Goal: Find specific page/section: Find specific page/section

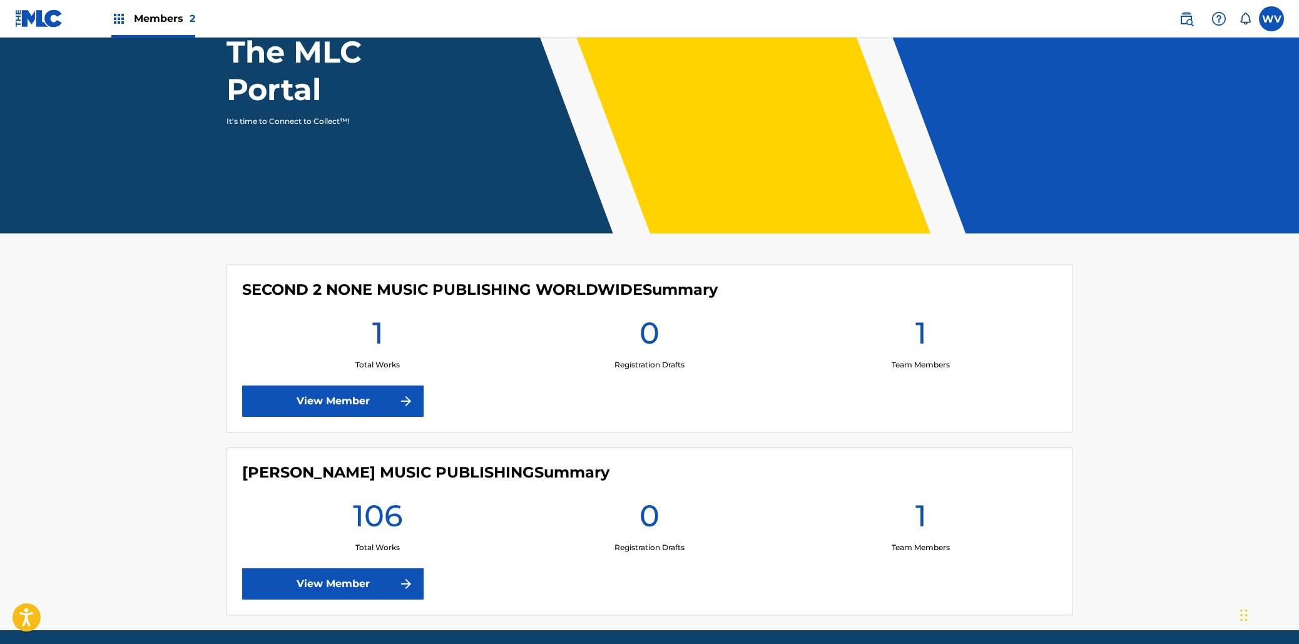
scroll to position [178, 0]
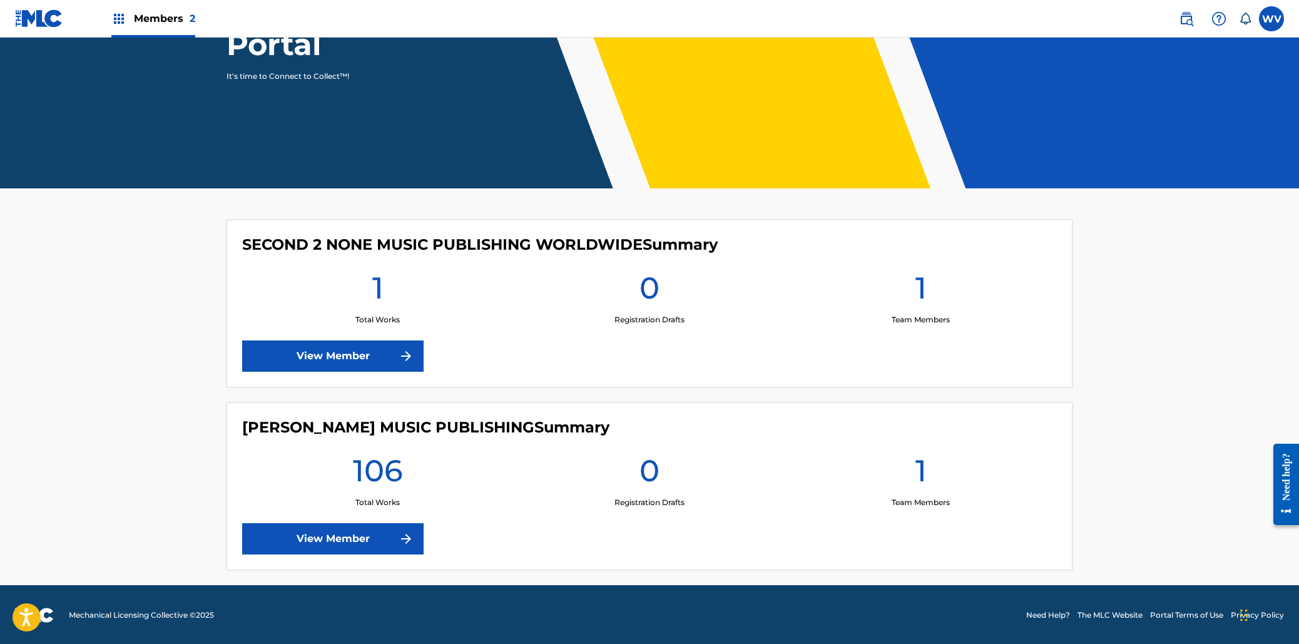
click at [367, 545] on link "View Member" at bounding box center [332, 538] width 181 height 31
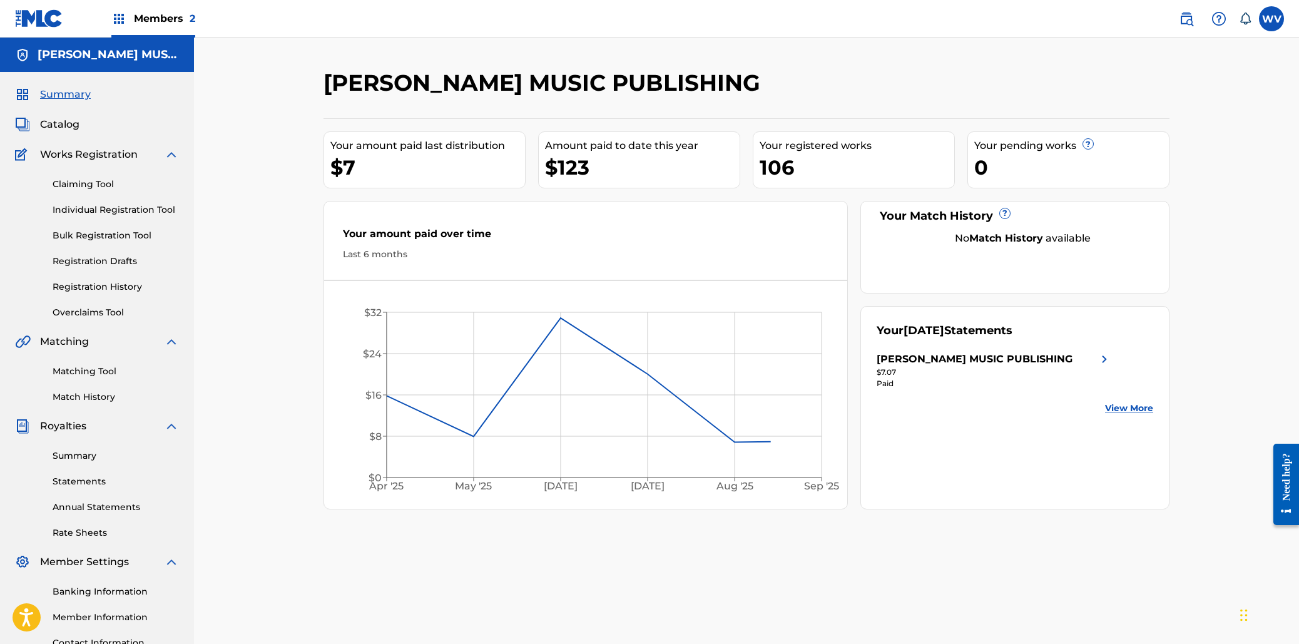
click at [71, 125] on span "Catalog" at bounding box center [59, 124] width 39 height 15
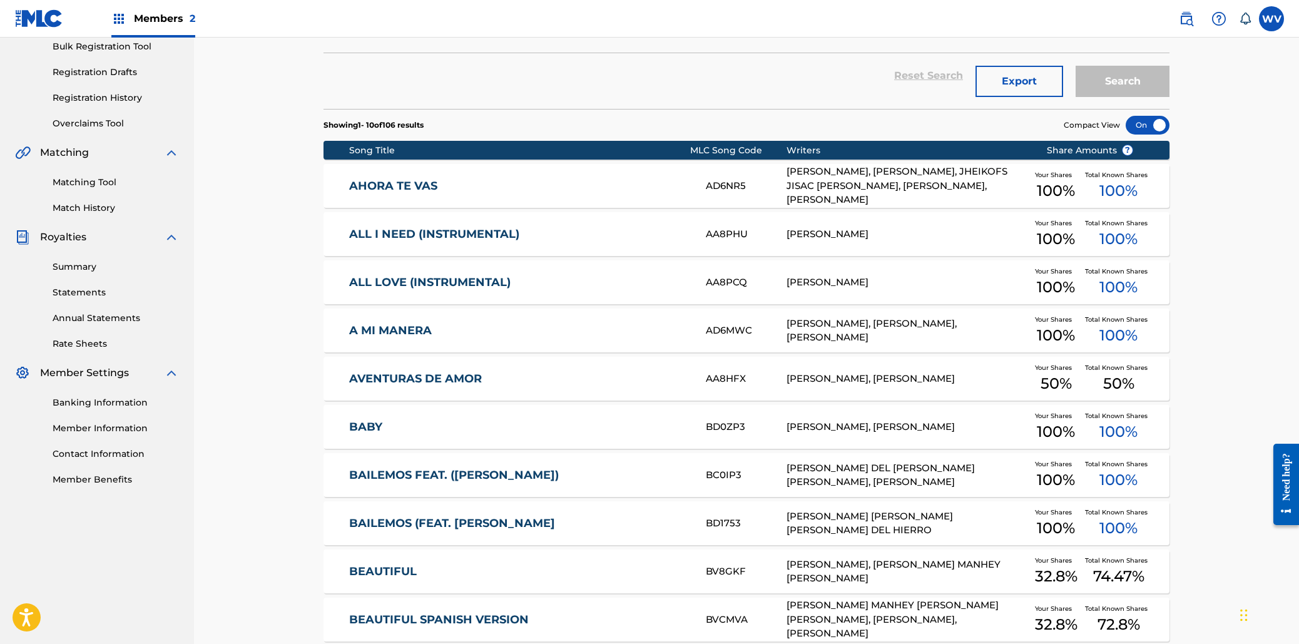
scroll to position [310, 0]
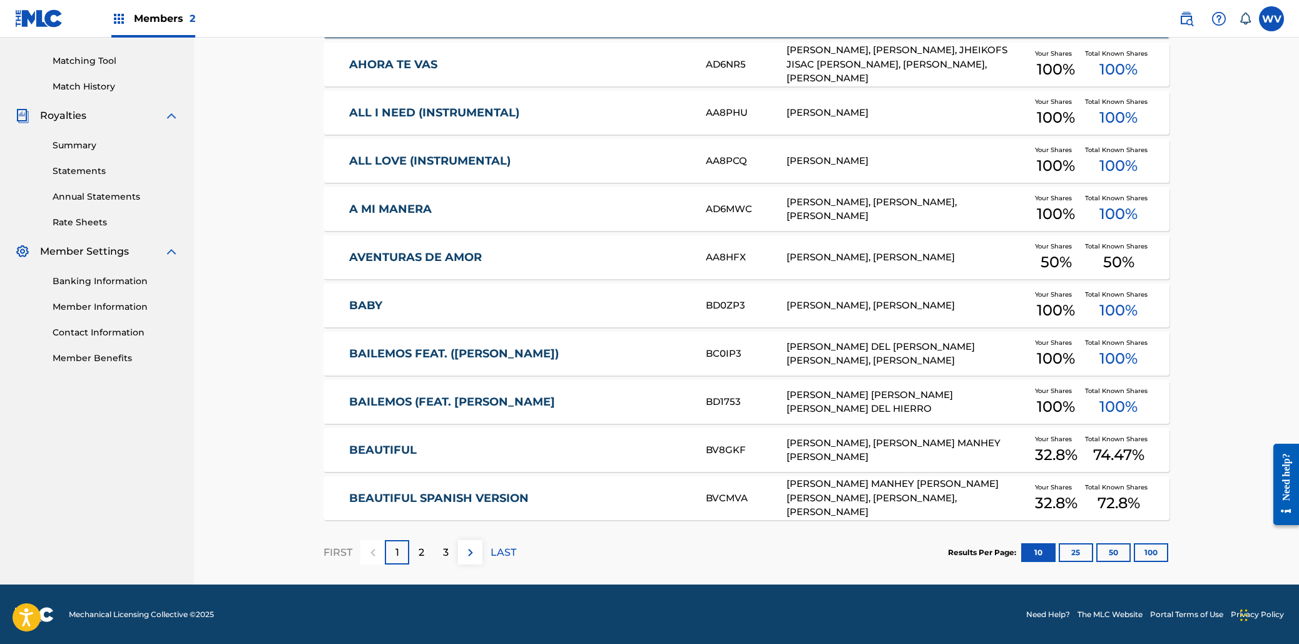
click at [496, 546] on p "LAST" at bounding box center [504, 552] width 26 height 15
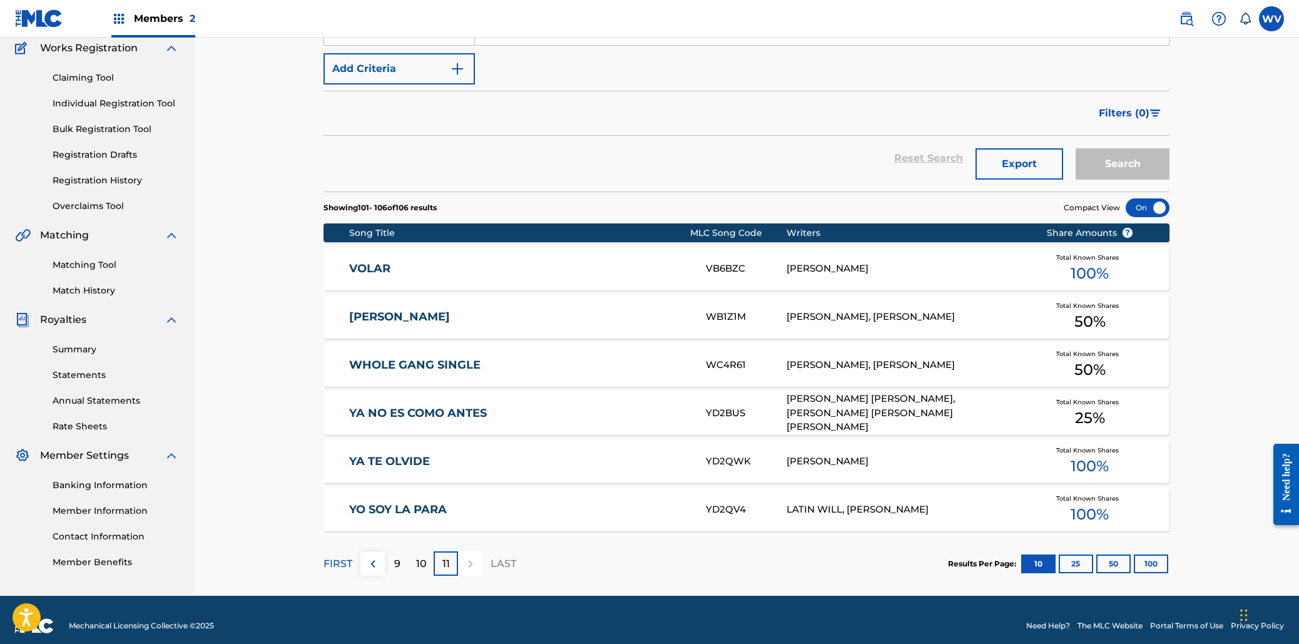
scroll to position [118, 0]
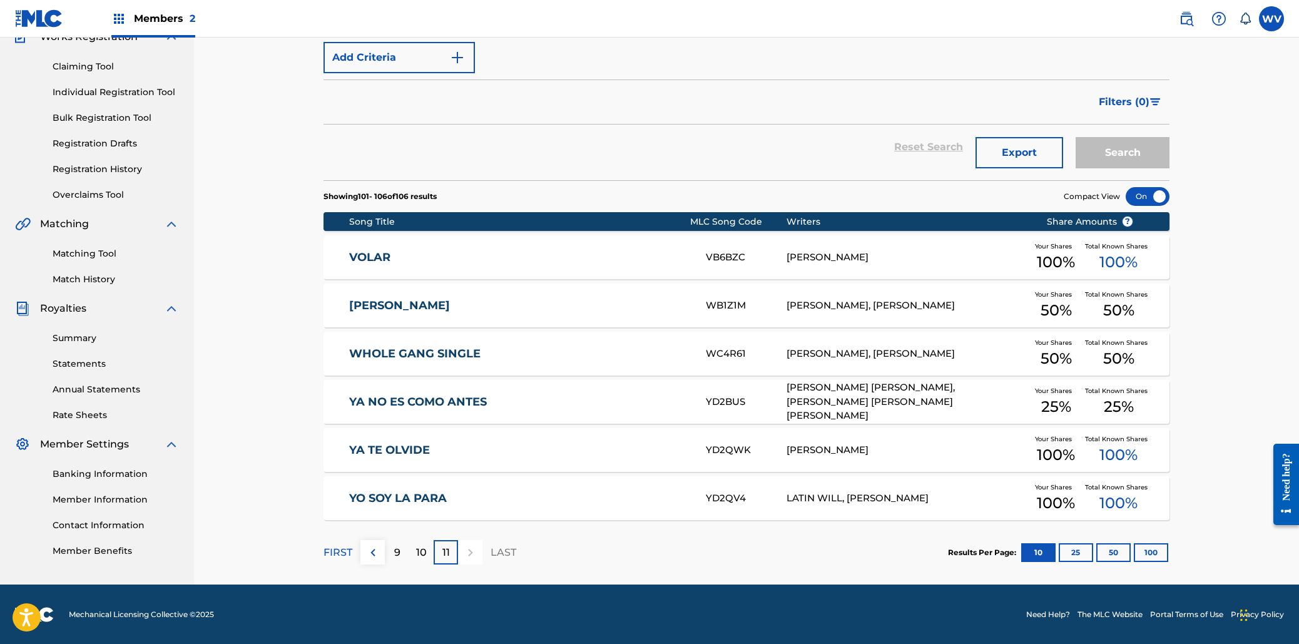
click at [377, 552] on img at bounding box center [372, 552] width 15 height 15
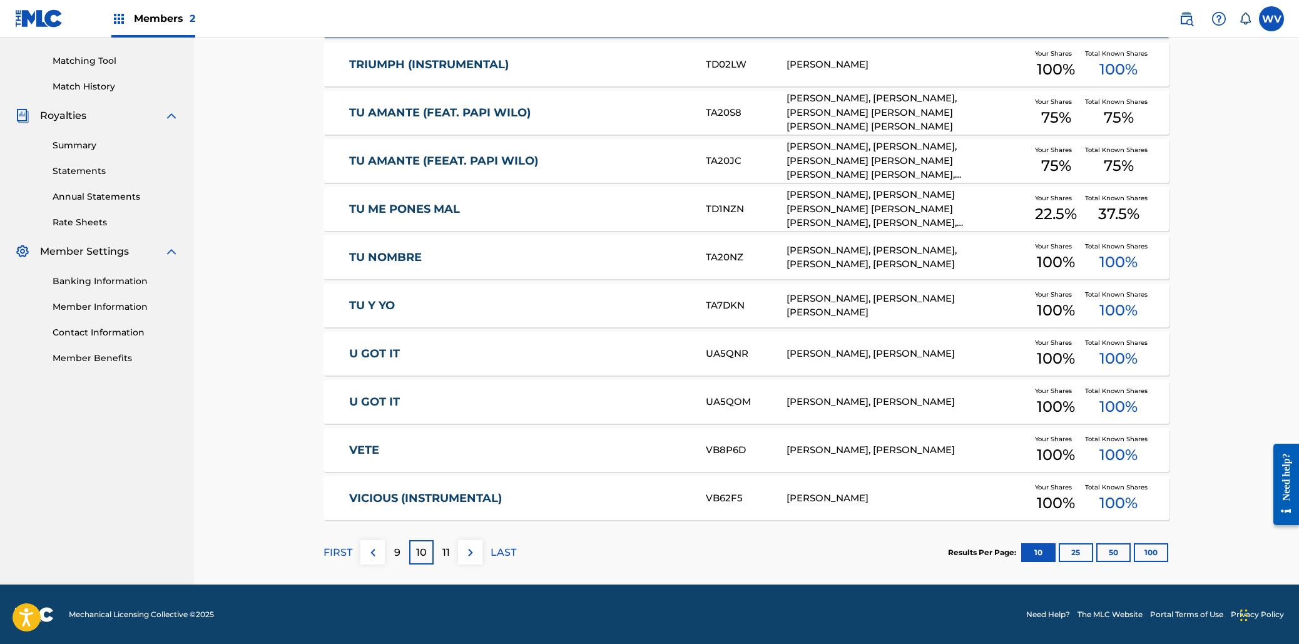
click at [393, 560] on div "9" at bounding box center [397, 552] width 24 height 24
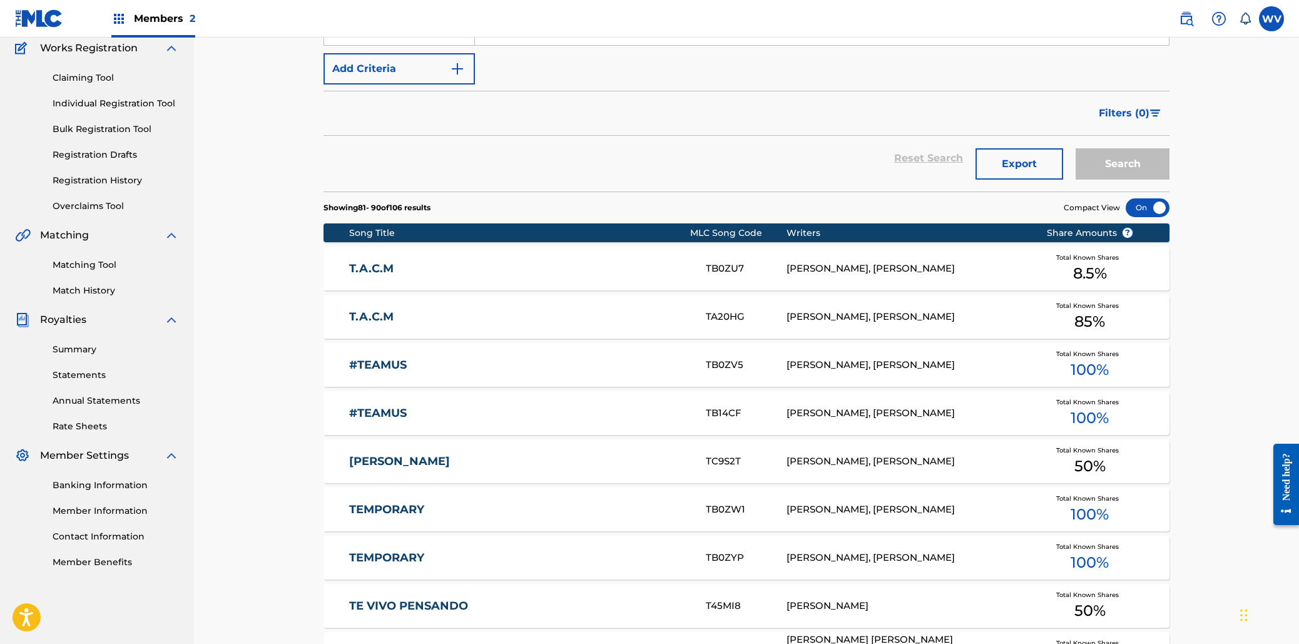
scroll to position [310, 0]
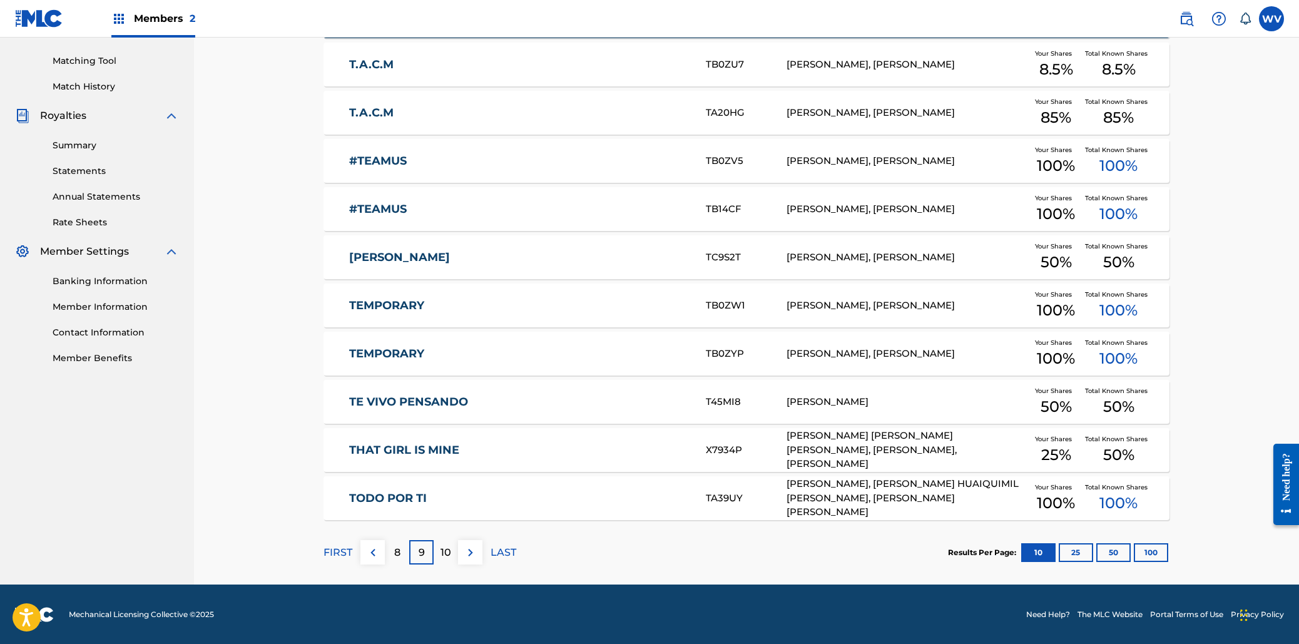
click at [1270, 19] on label at bounding box center [1271, 18] width 25 height 25
click at [1272, 19] on input "WV [PERSON_NAME] [EMAIL_ADDRESS][DOMAIN_NAME] Notification Preferences Profile …" at bounding box center [1272, 19] width 0 height 0
click at [1151, 175] on p "Log out" at bounding box center [1150, 176] width 29 height 11
click at [1272, 19] on input "WV [PERSON_NAME] [EMAIL_ADDRESS][DOMAIN_NAME] Notification Preferences Profile …" at bounding box center [1272, 19] width 0 height 0
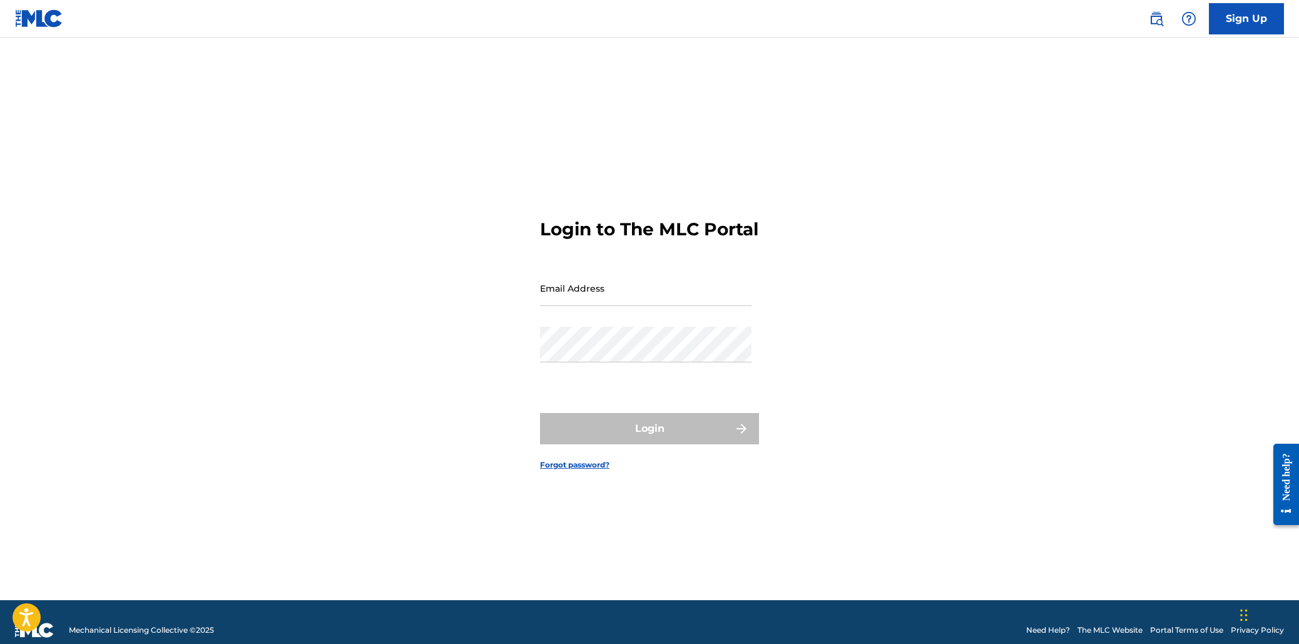
click at [613, 306] on input "Email Address" at bounding box center [646, 288] width 212 height 36
type input "[EMAIL_ADDRESS][DOMAIN_NAME]"
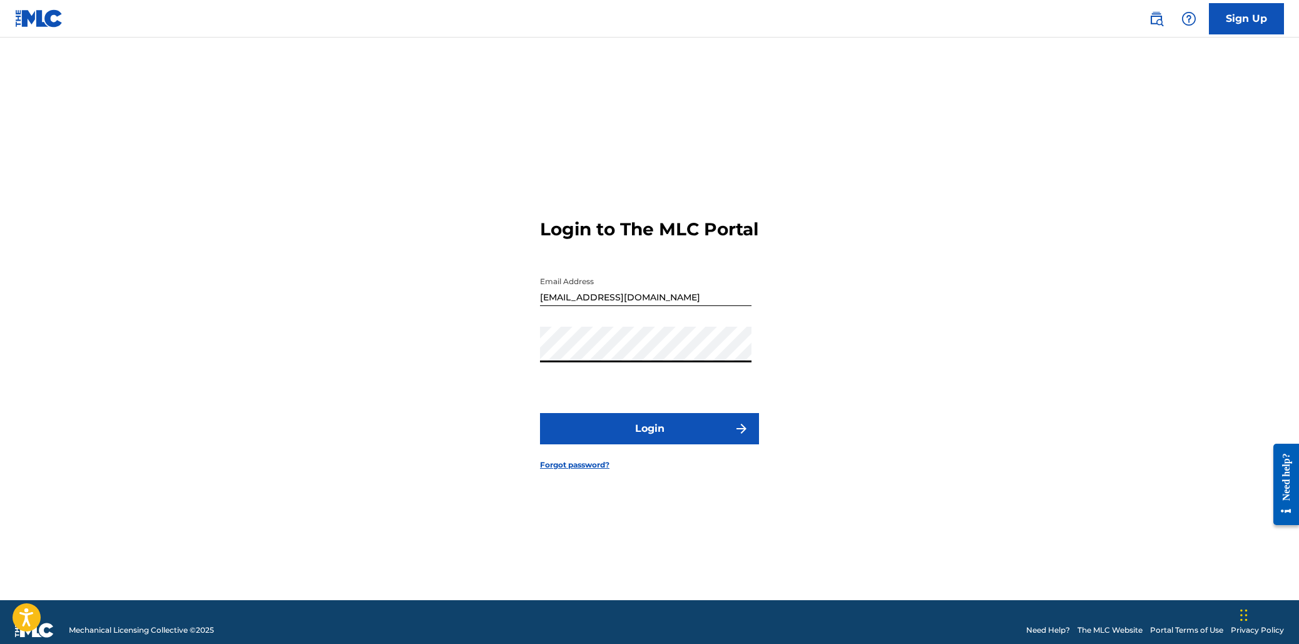
click at [661, 434] on button "Login" at bounding box center [649, 428] width 219 height 31
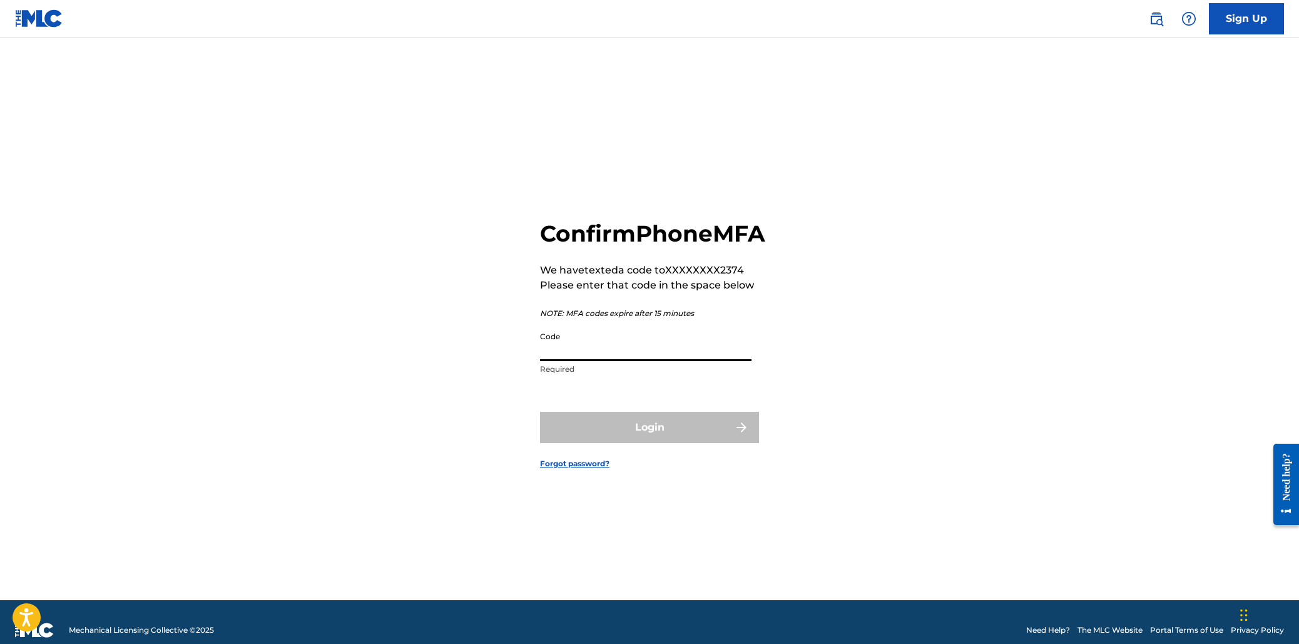
click at [586, 356] on input "Code" at bounding box center [646, 343] width 212 height 36
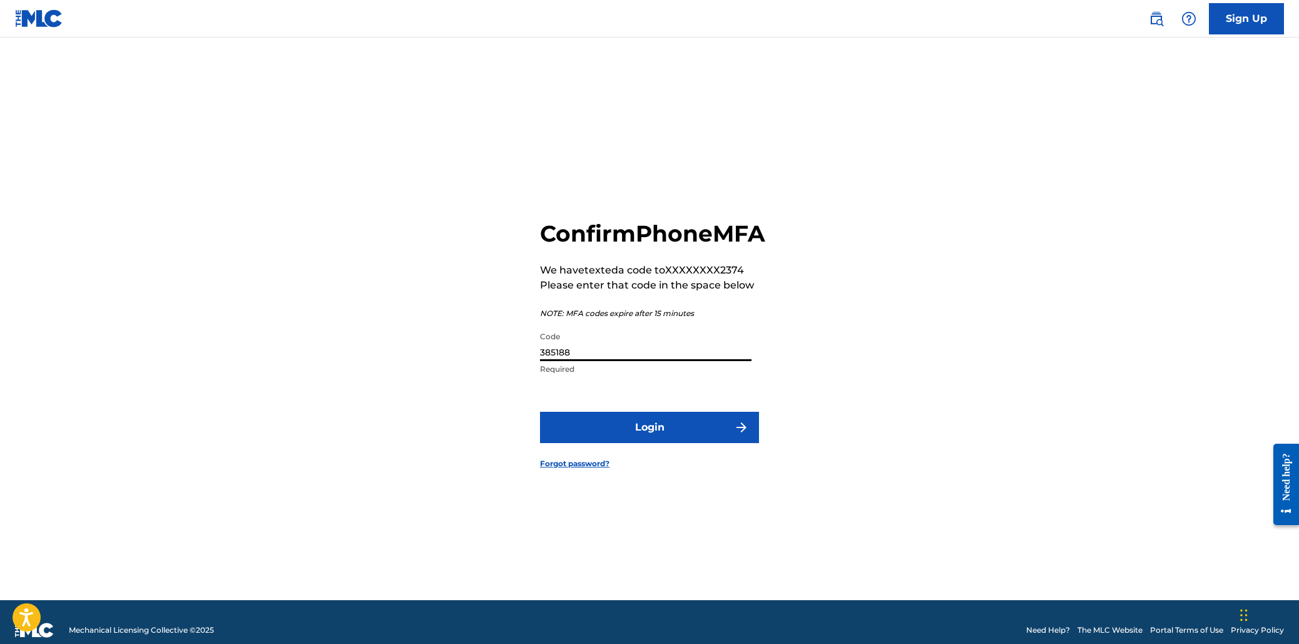
type input "385188"
click at [649, 434] on button "Login" at bounding box center [649, 427] width 219 height 31
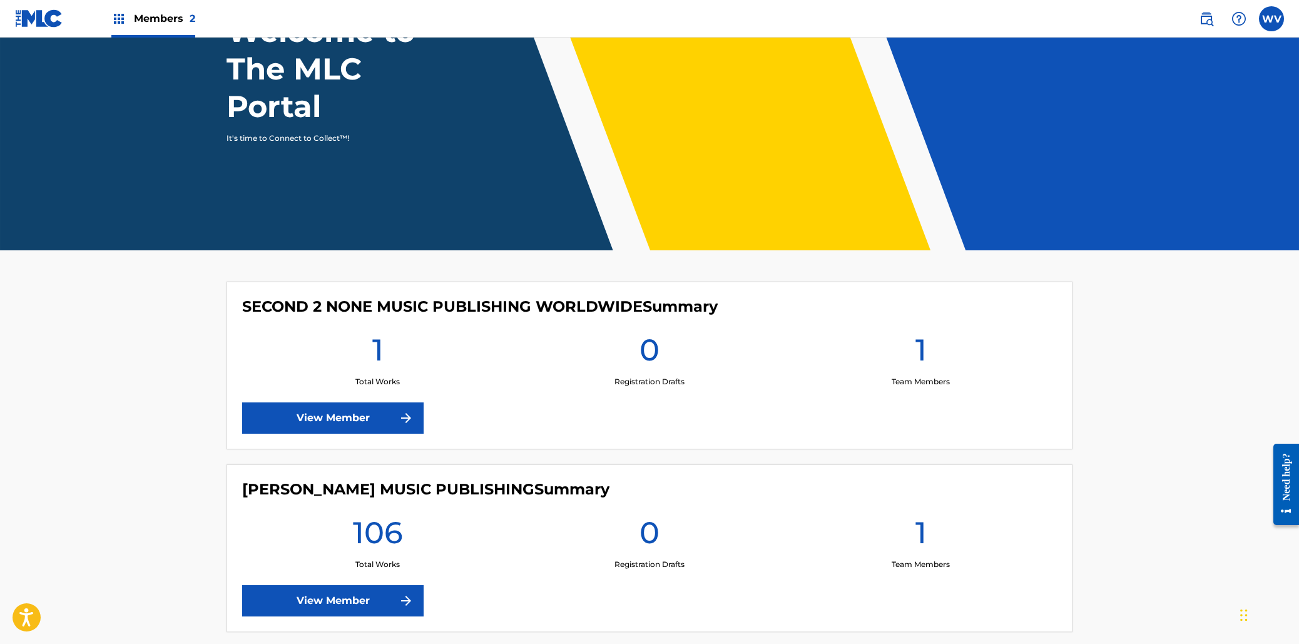
scroll to position [160, 0]
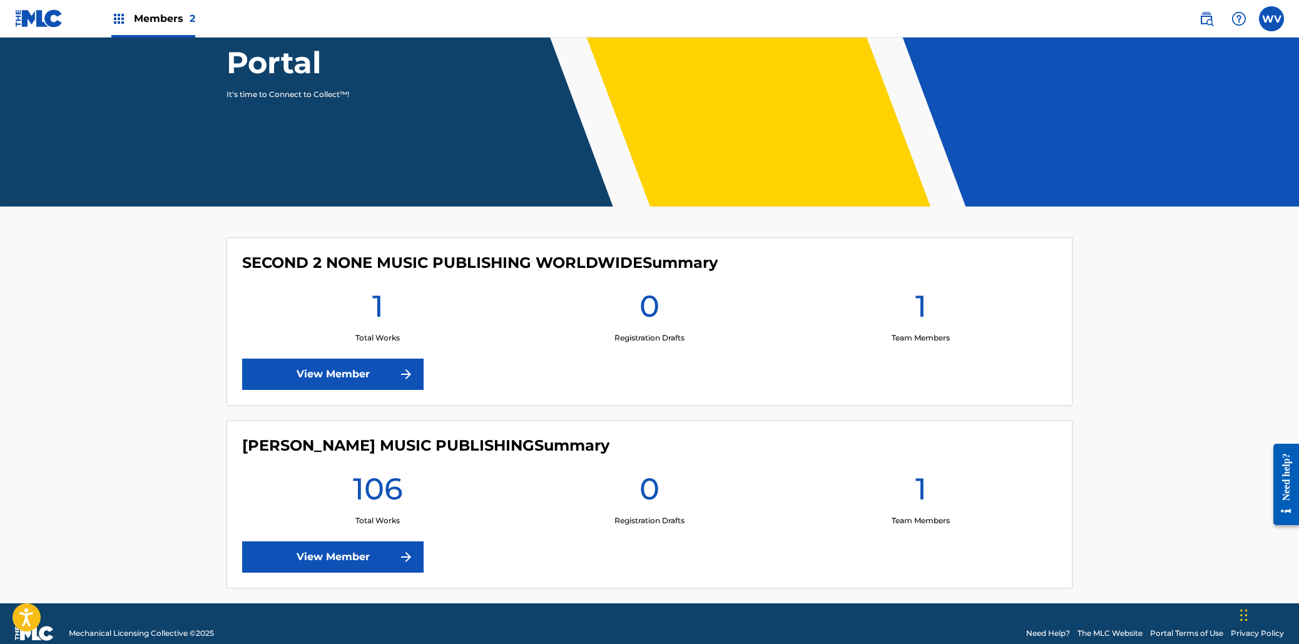
click at [329, 559] on link "View Member" at bounding box center [332, 556] width 181 height 31
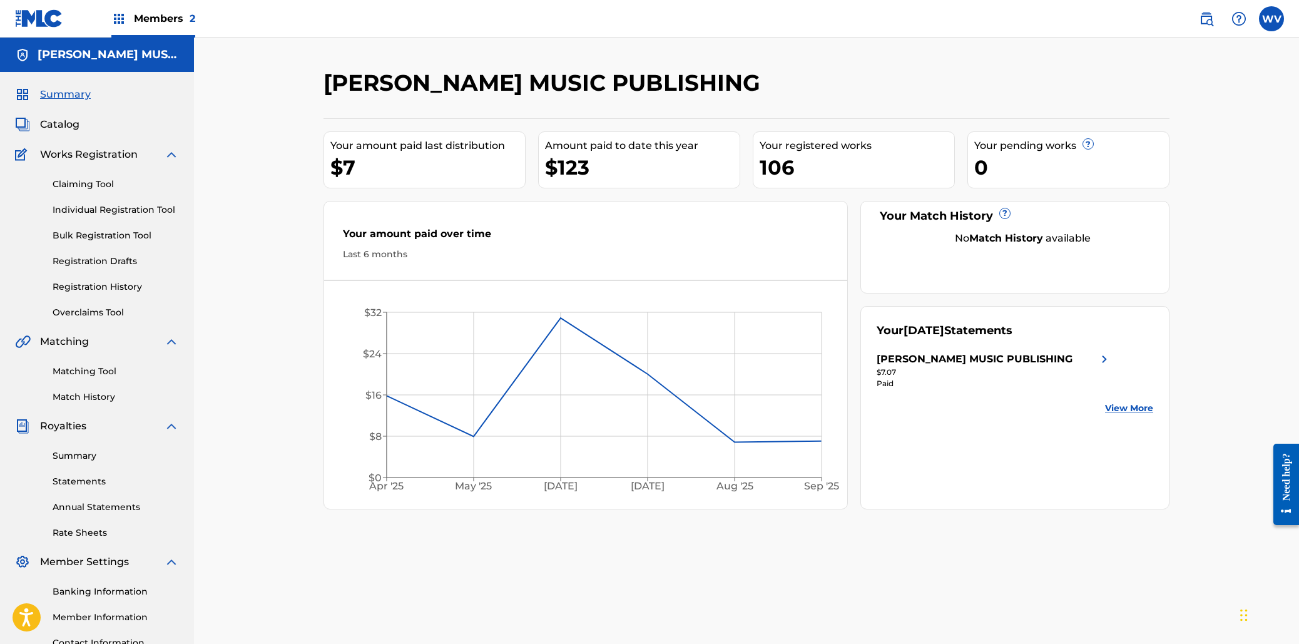
click at [74, 123] on span "Catalog" at bounding box center [59, 124] width 39 height 15
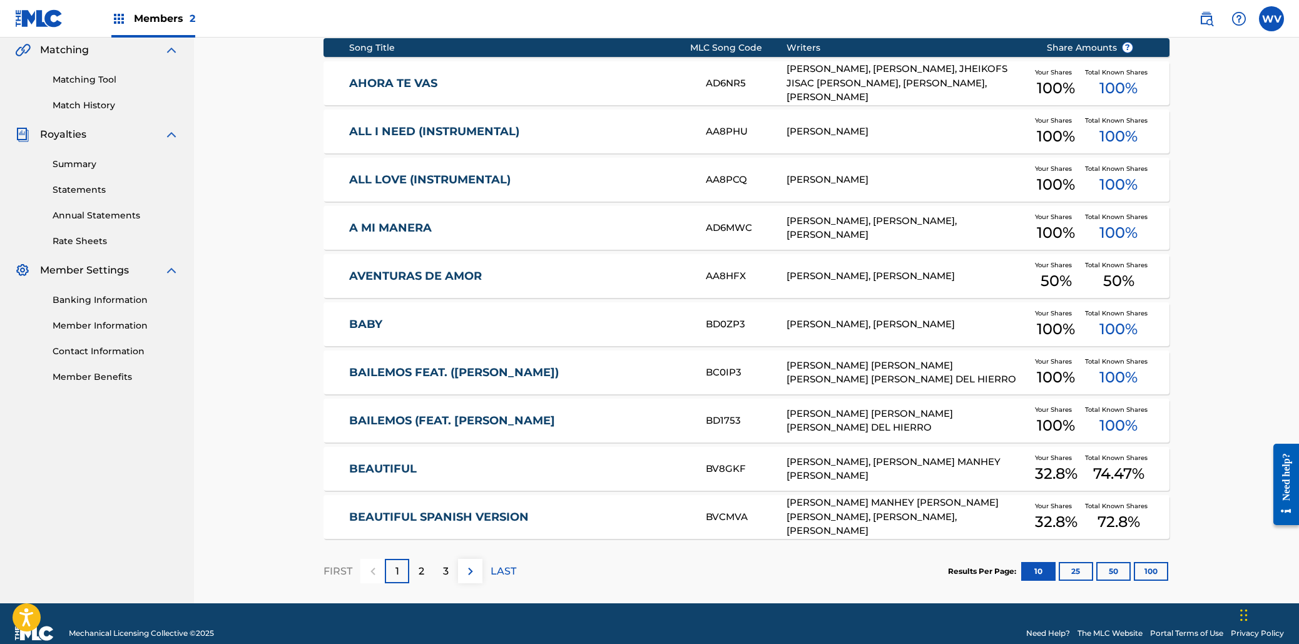
scroll to position [310, 0]
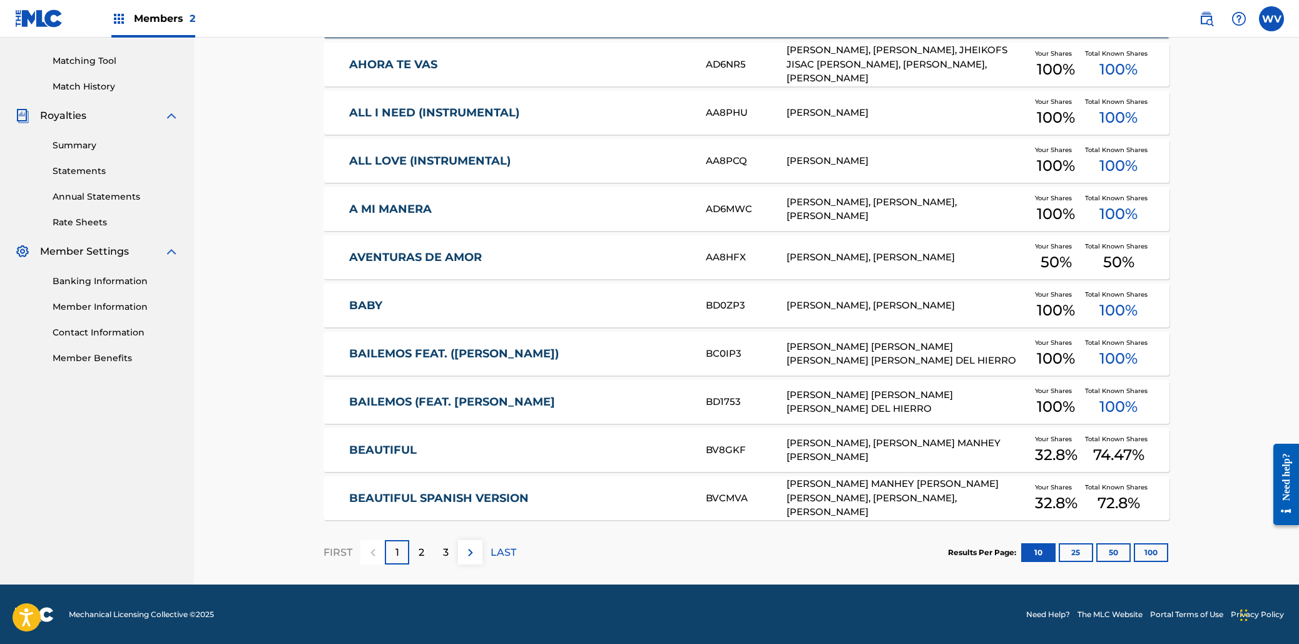
click at [499, 553] on p "LAST" at bounding box center [504, 552] width 26 height 15
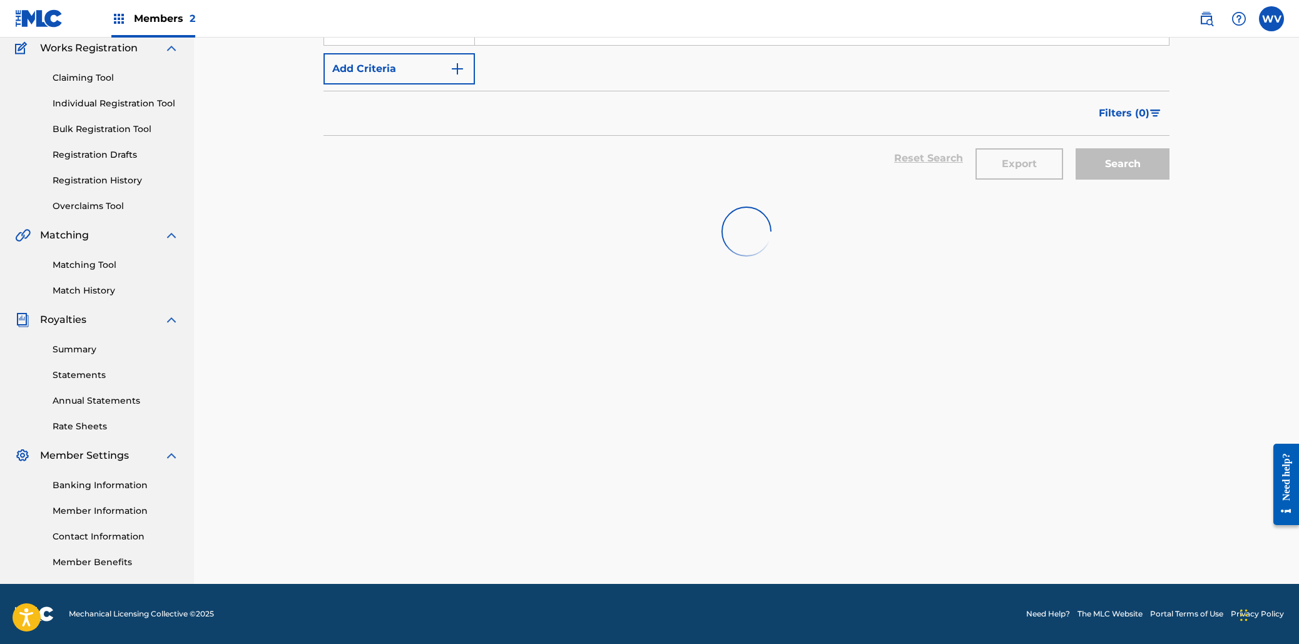
scroll to position [118, 0]
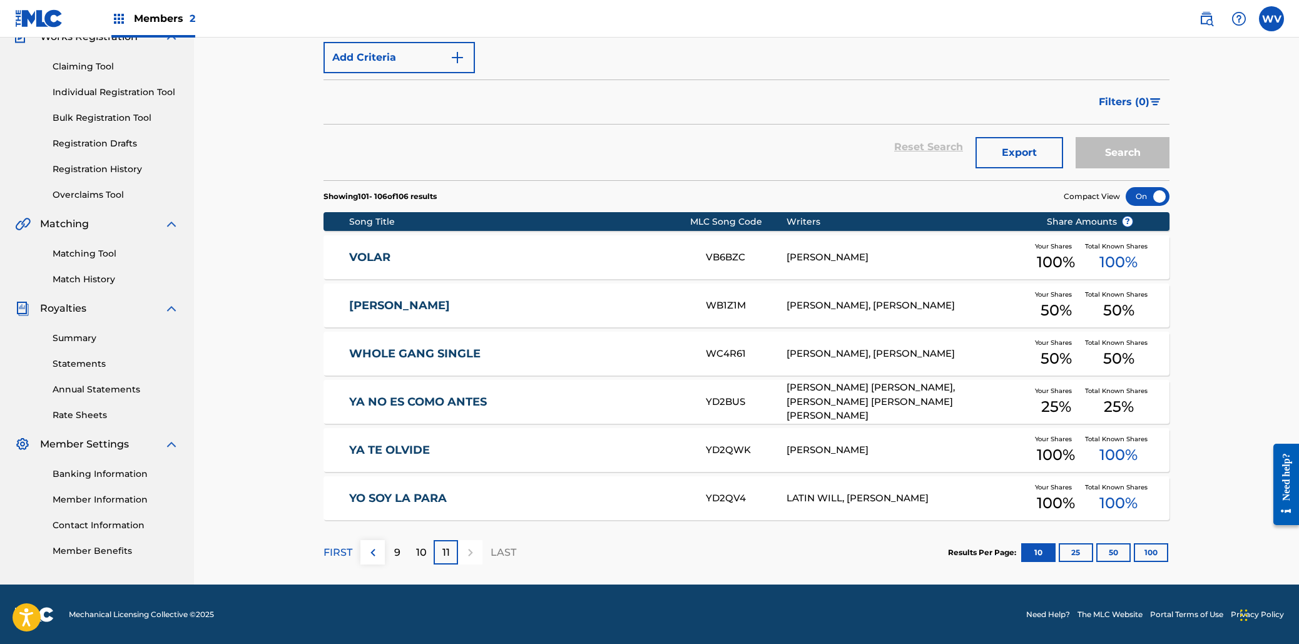
click at [396, 551] on p "9" at bounding box center [397, 552] width 6 height 15
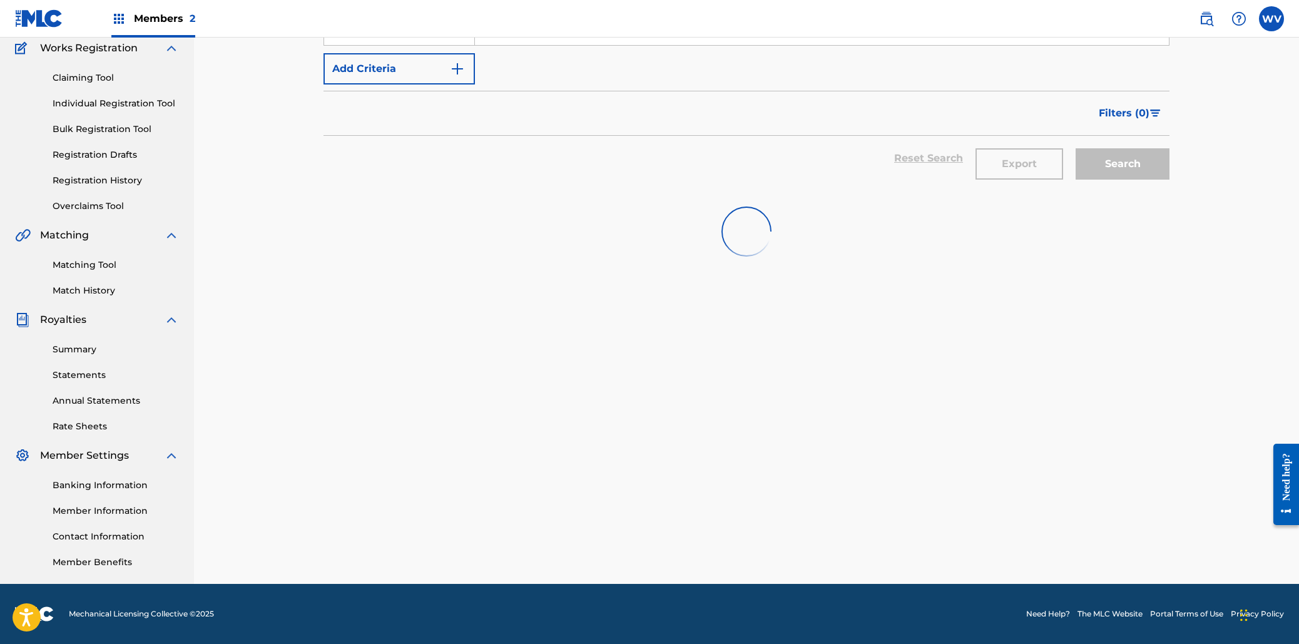
scroll to position [310, 0]
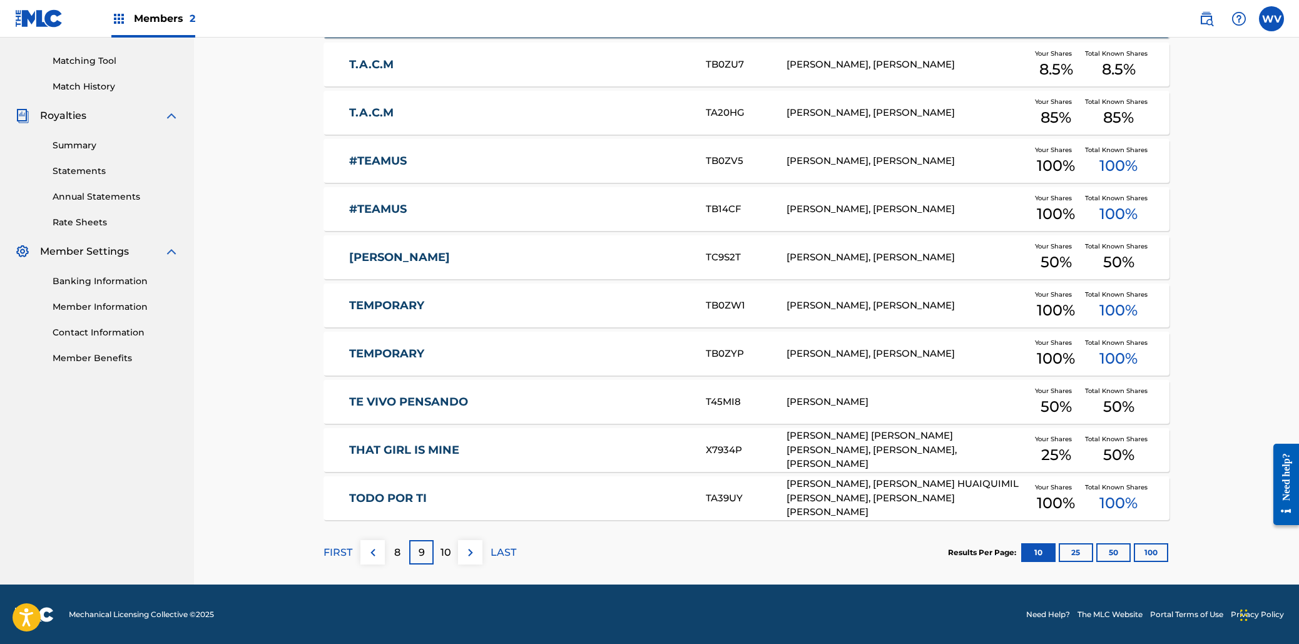
click at [396, 551] on p "8" at bounding box center [397, 552] width 6 height 15
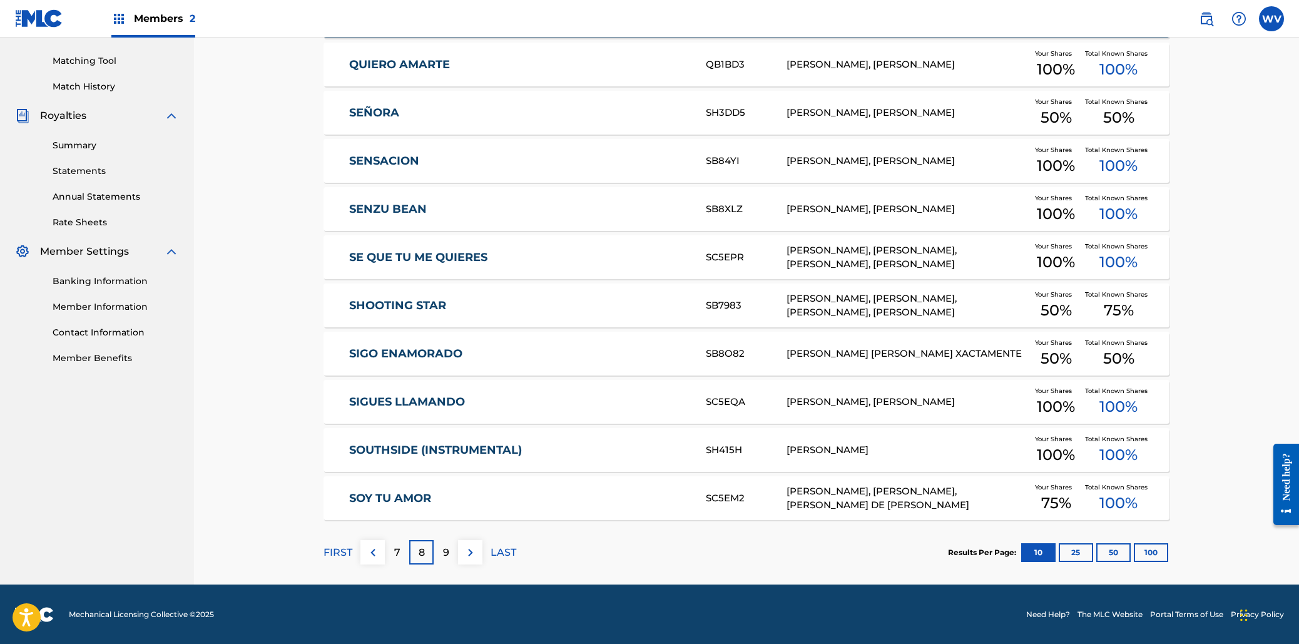
click at [448, 551] on p "9" at bounding box center [446, 552] width 6 height 15
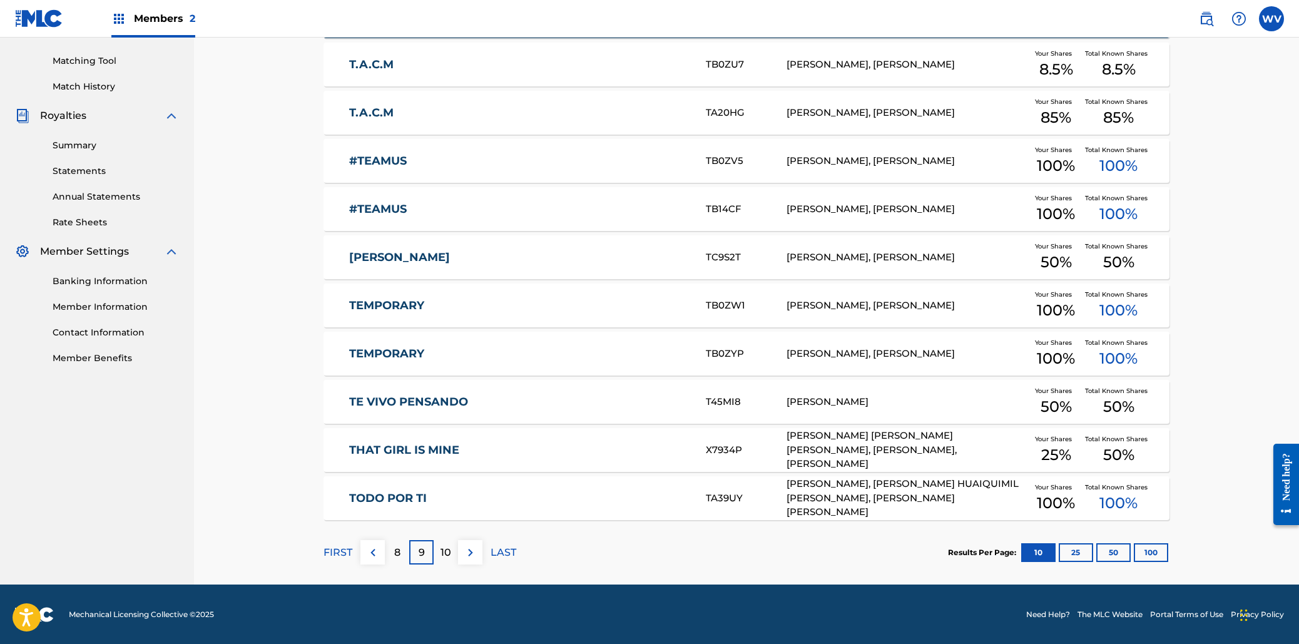
click at [422, 392] on div "TE VIVO PENSANDO T45MI8 [PERSON_NAME] Your Shares 50 % Total Known Shares 50 %" at bounding box center [747, 402] width 846 height 44
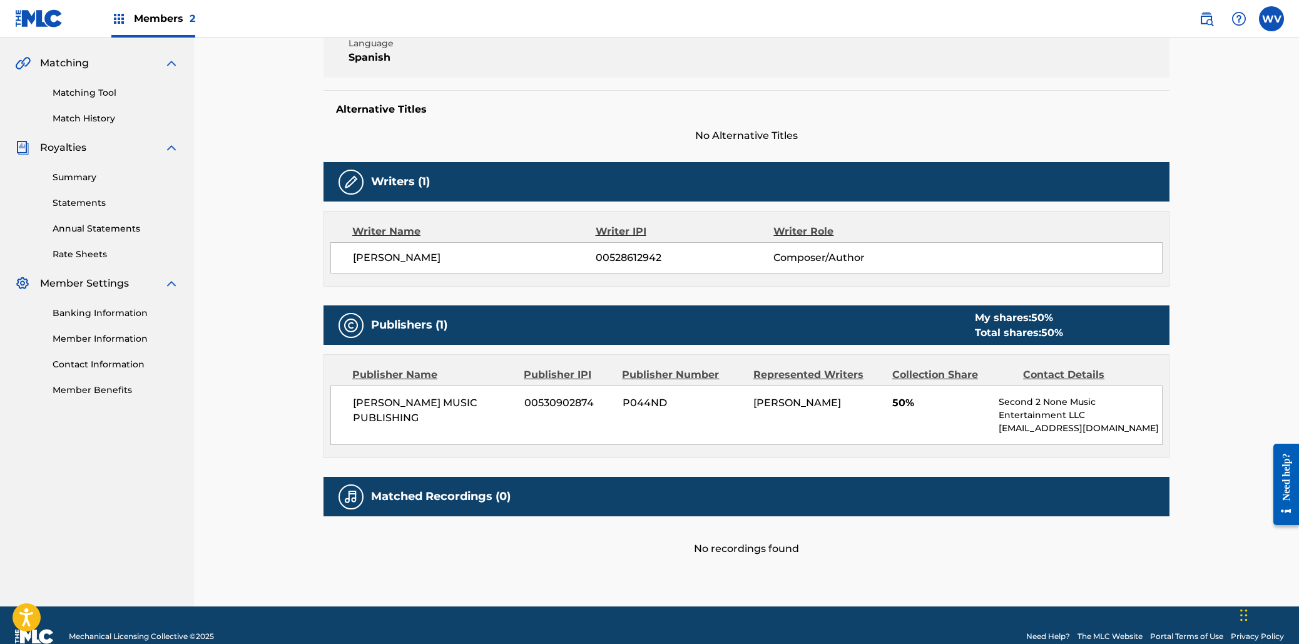
scroll to position [299, 0]
